Goal: Task Accomplishment & Management: Use online tool/utility

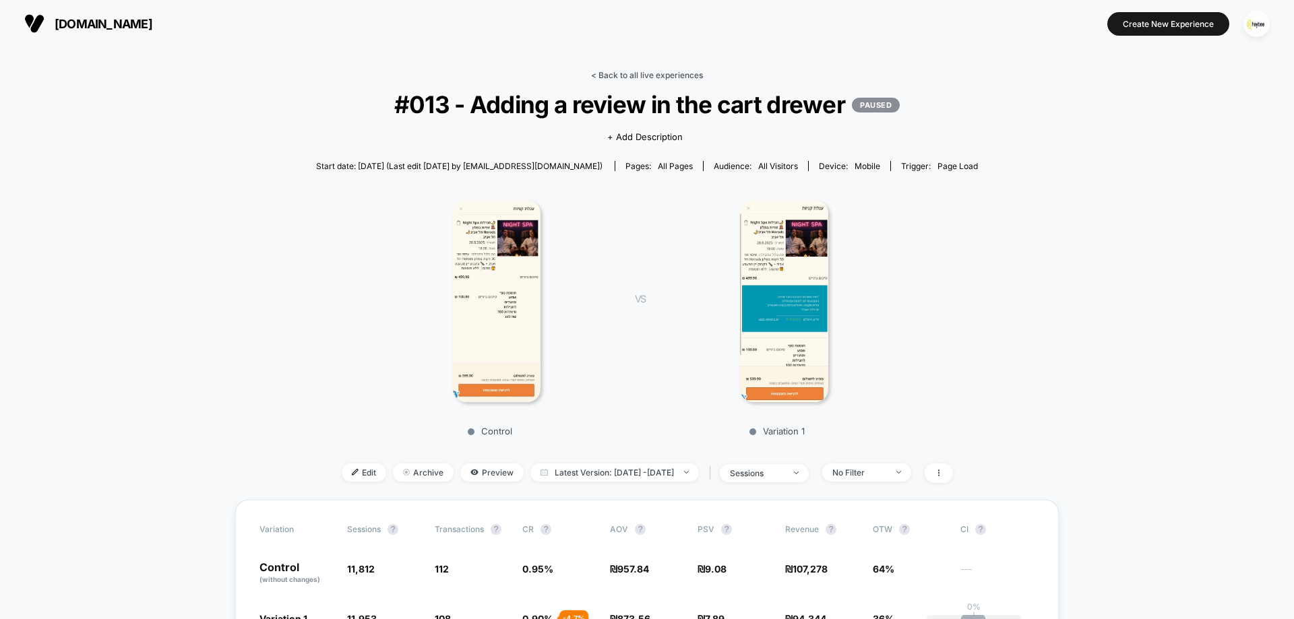
click at [638, 71] on link "< Back to all live experiences" at bounding box center [647, 75] width 112 height 10
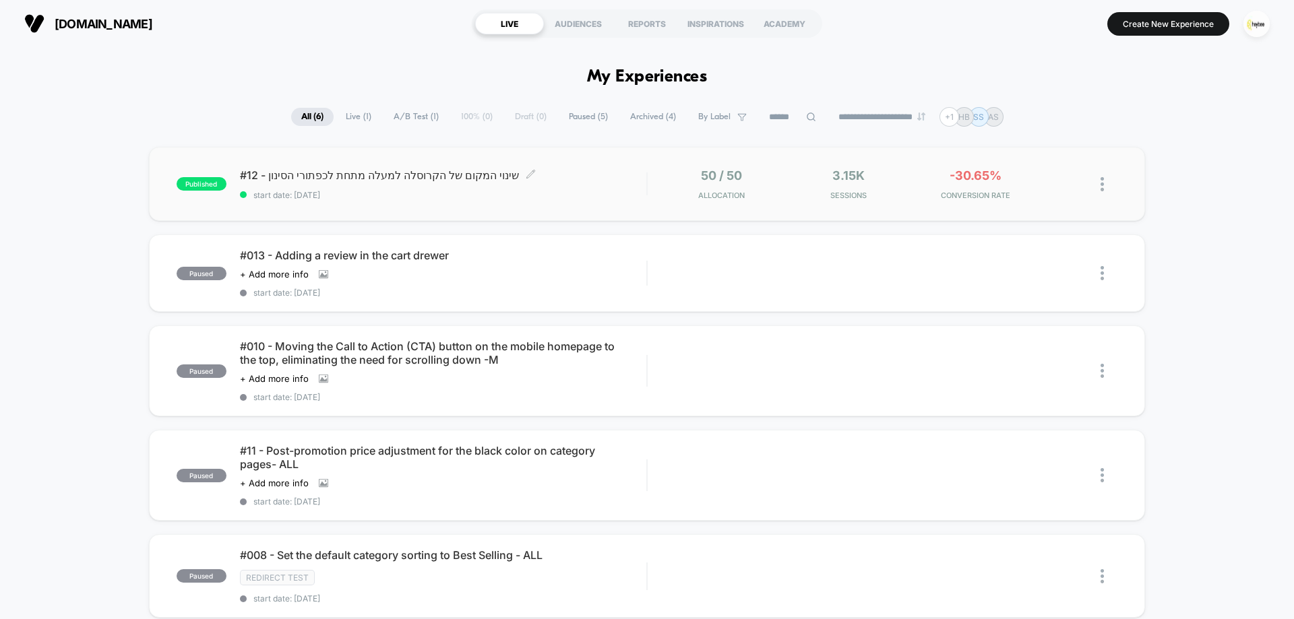
click at [537, 183] on div "#12 - שינוי המקום של הקרוסלה למעלה מתחת לכפתורי הסינון Click to edit experience…" at bounding box center [443, 185] width 406 height 32
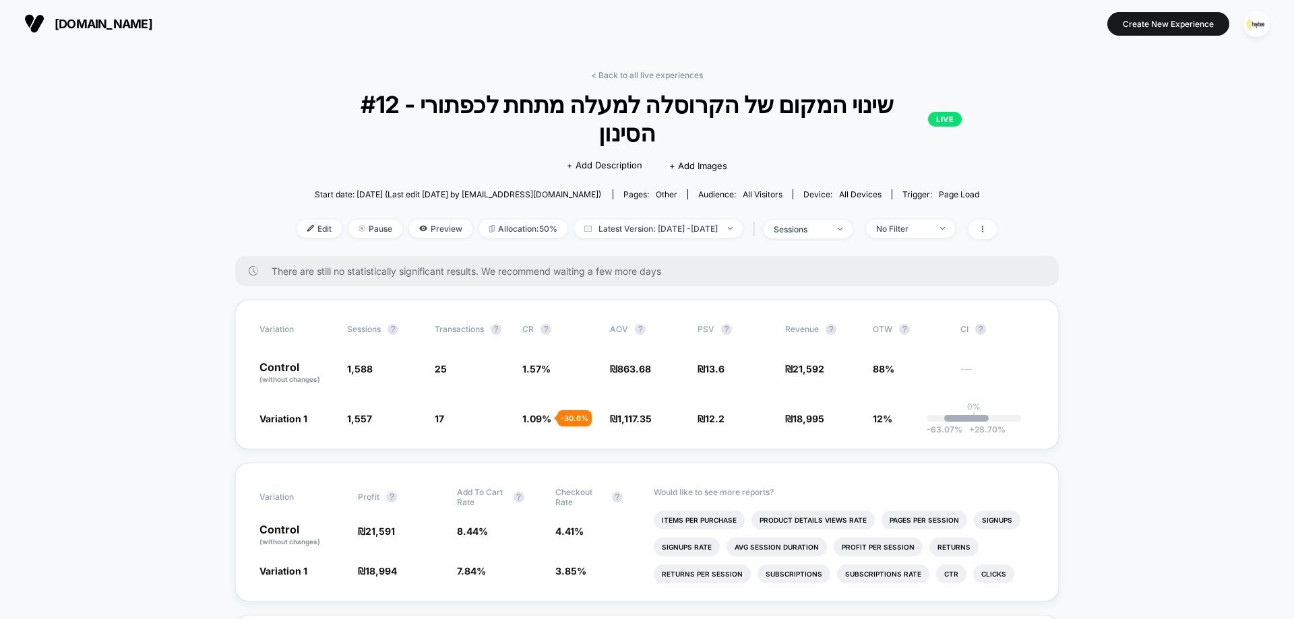
click at [945, 187] on div "< Back to all live experiences #12 - שינוי המקום של הקרוסלה למעלה מתחת לכפתורי …" at bounding box center [647, 163] width 700 height 186
click at [930, 224] on div "No Filter" at bounding box center [903, 229] width 54 height 10
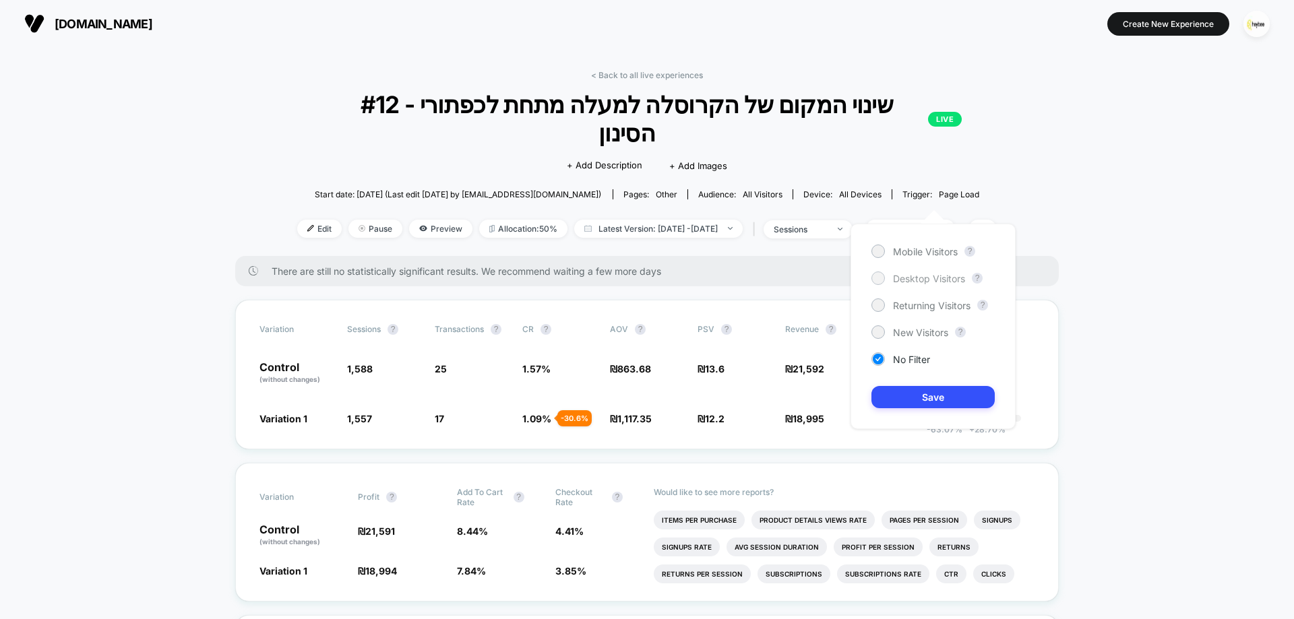
click at [940, 280] on span "Desktop Visitors" at bounding box center [929, 278] width 72 height 11
click at [931, 400] on button "Save" at bounding box center [933, 397] width 123 height 22
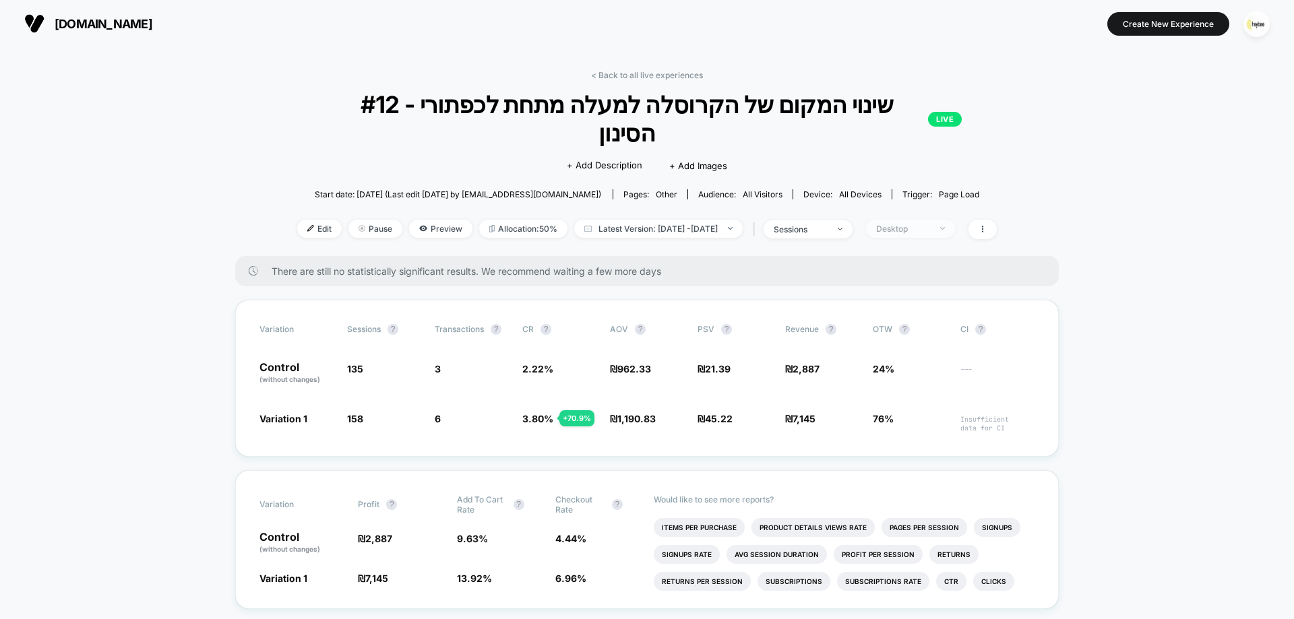
click at [930, 224] on div "Desktop" at bounding box center [903, 229] width 54 height 10
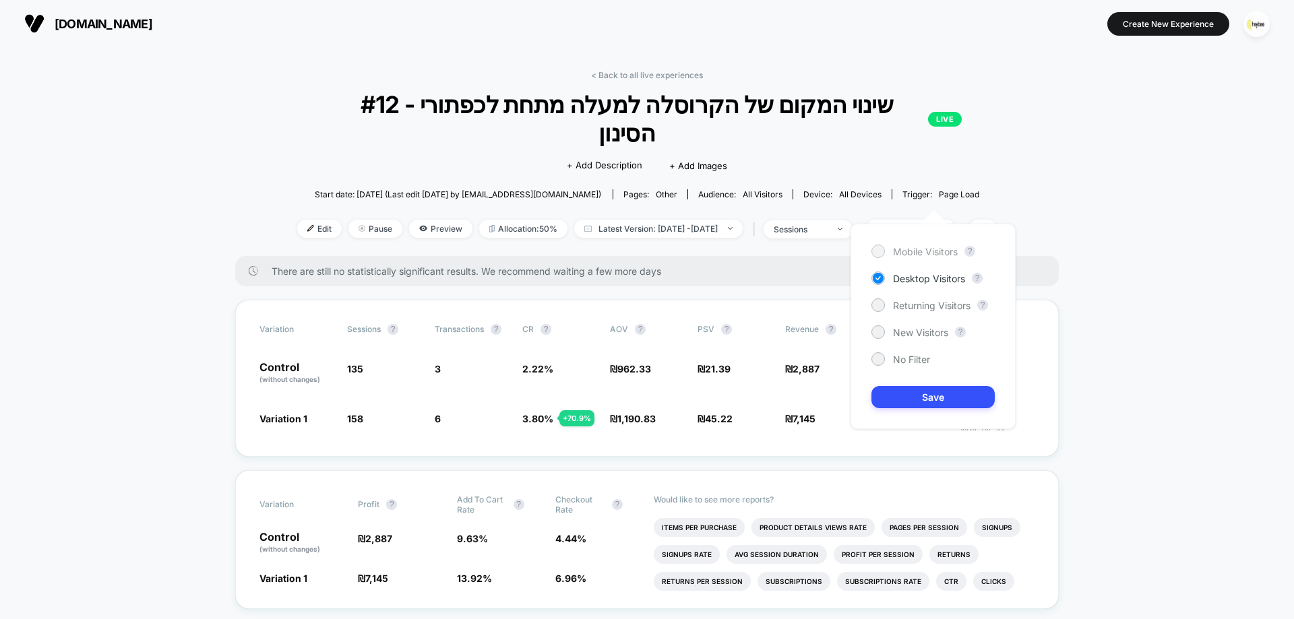
click at [920, 255] on span "Mobile Visitors" at bounding box center [925, 251] width 65 height 11
click at [947, 389] on button "Save" at bounding box center [933, 397] width 123 height 22
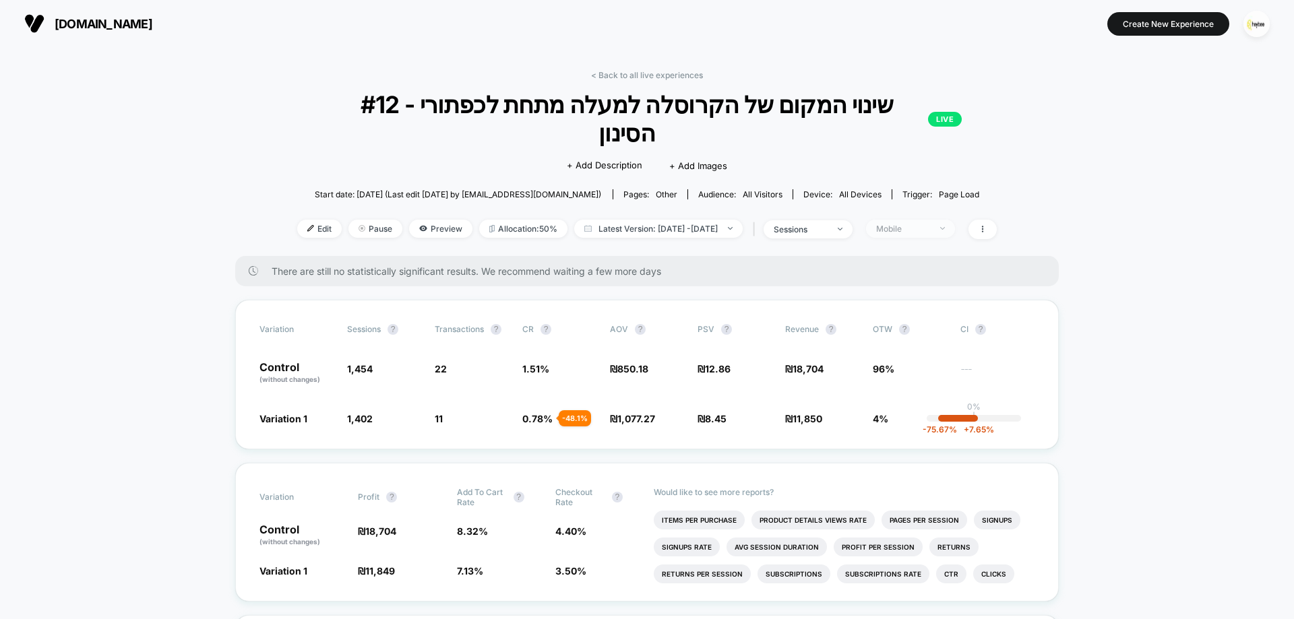
click at [930, 224] on div "Mobile" at bounding box center [903, 229] width 54 height 10
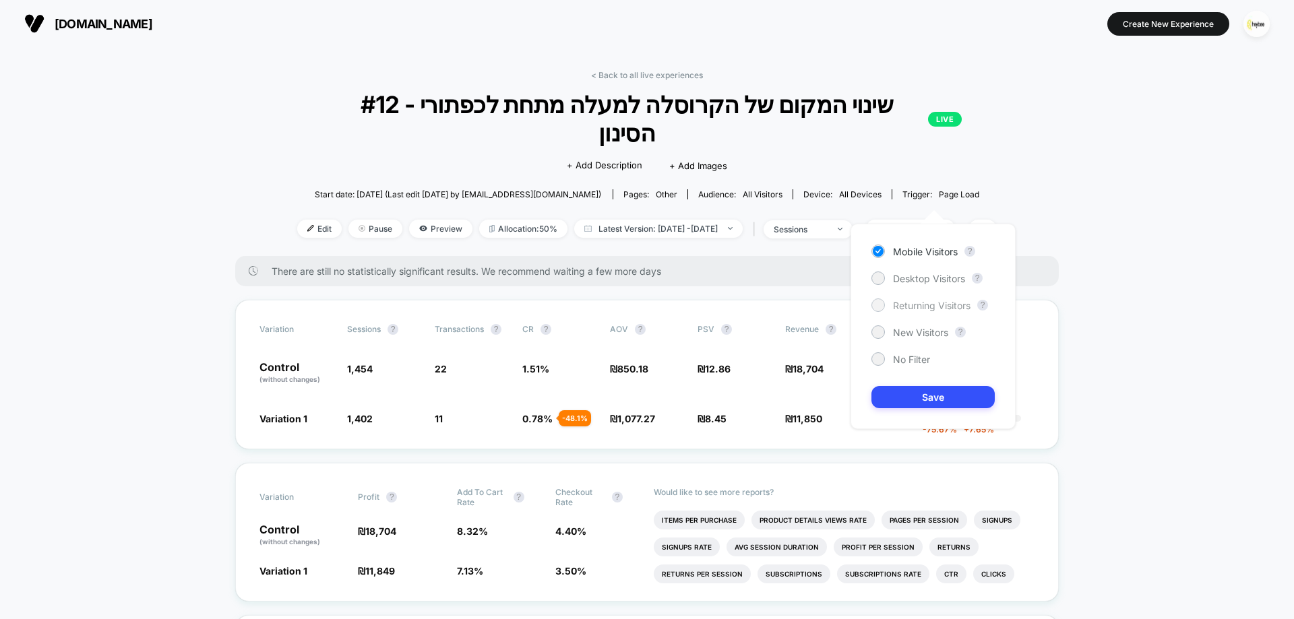
click at [919, 304] on span "Returning Visitors" at bounding box center [932, 305] width 78 height 11
click at [907, 409] on div "Mobile Visitors ? Desktop Visitors ? Returning Visitors ? New Visitors ? No Fil…" at bounding box center [933, 327] width 165 height 206
click at [907, 404] on button "Save" at bounding box center [933, 397] width 123 height 22
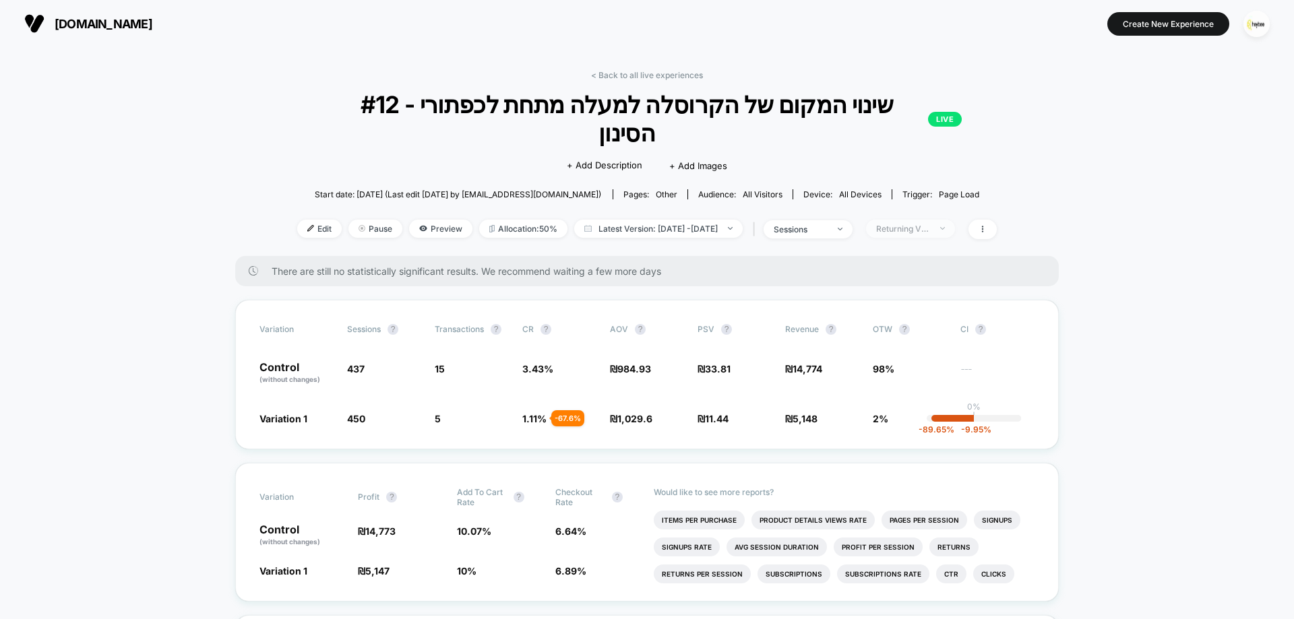
click at [930, 224] on div "Returning Visitors" at bounding box center [903, 229] width 54 height 10
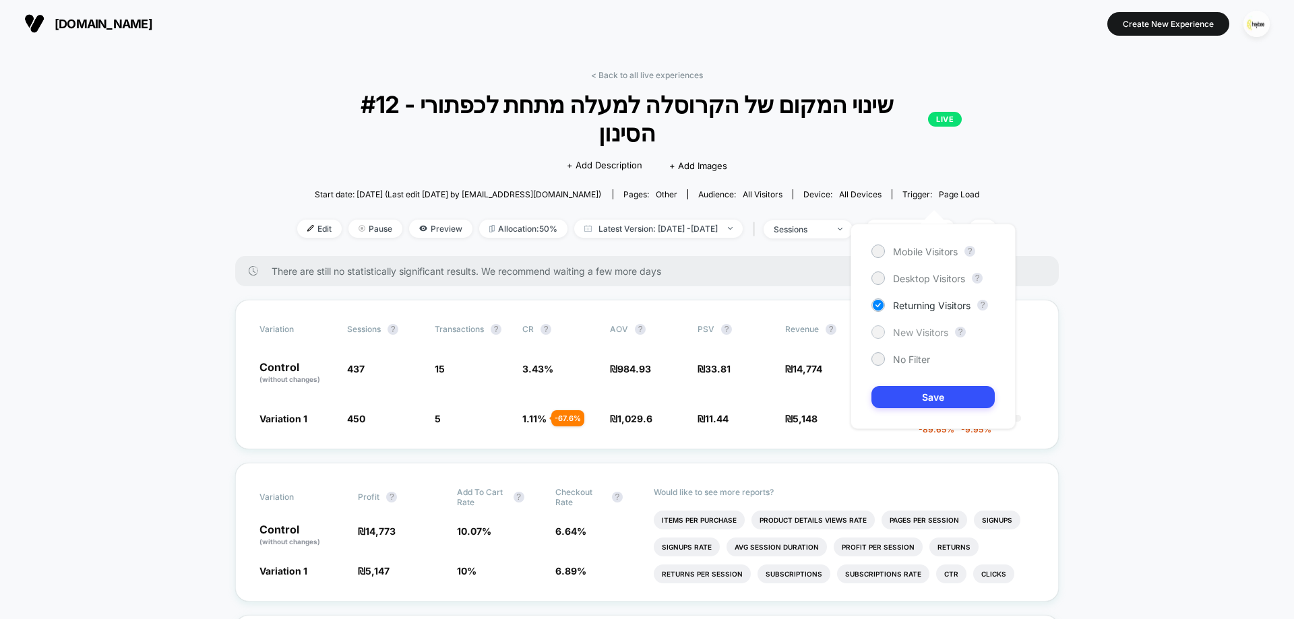
click at [938, 338] on div "New Visitors" at bounding box center [910, 332] width 77 height 13
drag, startPoint x: 931, startPoint y: 382, endPoint x: 930, endPoint y: 396, distance: 14.2
click at [931, 382] on div "Mobile Visitors ? Desktop Visitors ? Returning Visitors ? New Visitors ? No Fil…" at bounding box center [933, 327] width 165 height 206
click at [930, 396] on button "Save" at bounding box center [933, 397] width 123 height 22
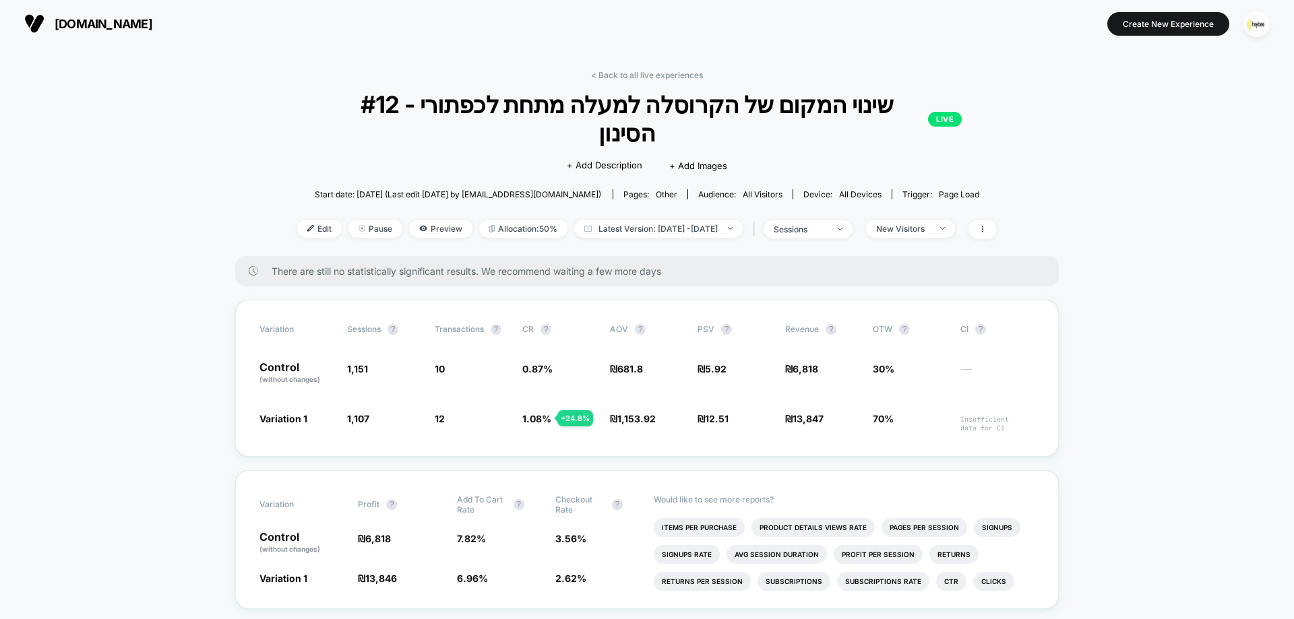
click at [661, 82] on div "< Back to all live experiences #12 - שינוי המקום של הקרוסלה למעלה מתחת לכפתורי …" at bounding box center [647, 163] width 700 height 186
click at [662, 73] on link "< Back to all live experiences" at bounding box center [647, 75] width 112 height 10
